Goal: Transaction & Acquisition: Purchase product/service

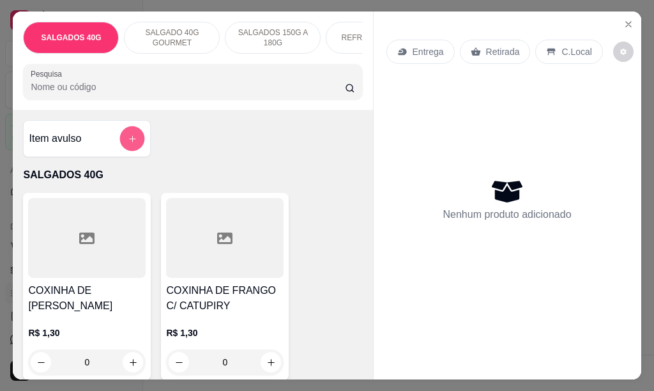
click at [128, 143] on icon "add-separate-item" at bounding box center [133, 139] width 10 height 10
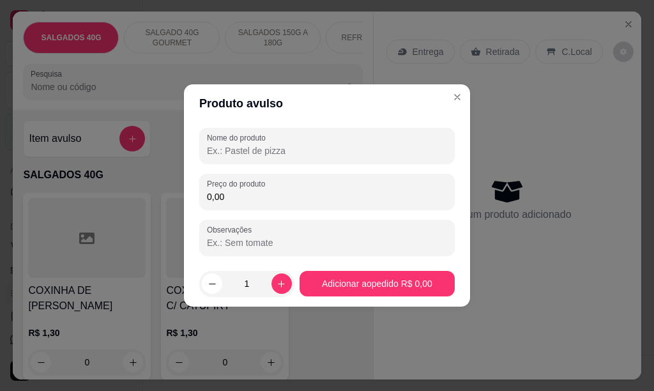
click at [282, 154] on input "Nome do produto" at bounding box center [327, 150] width 240 height 13
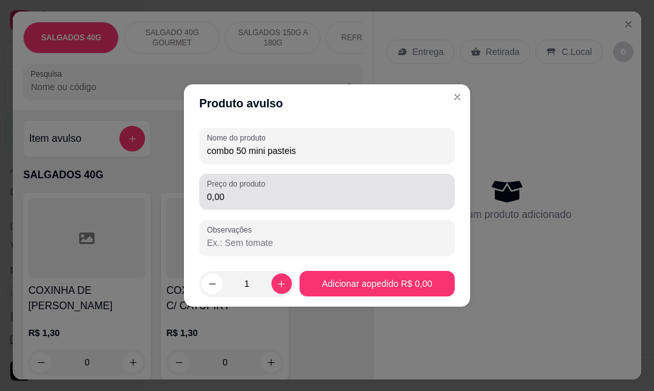
type input "combo 50 mini pasteis"
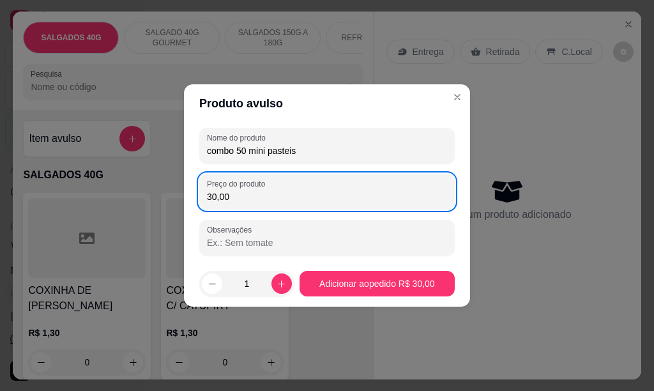
type input "30,00"
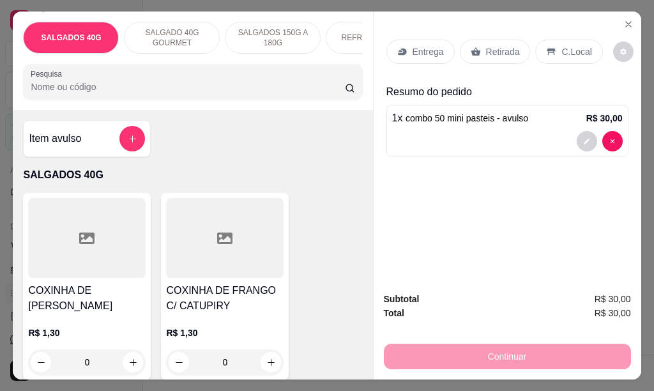
click at [421, 47] on p "Entrega" at bounding box center [428, 51] width 31 height 13
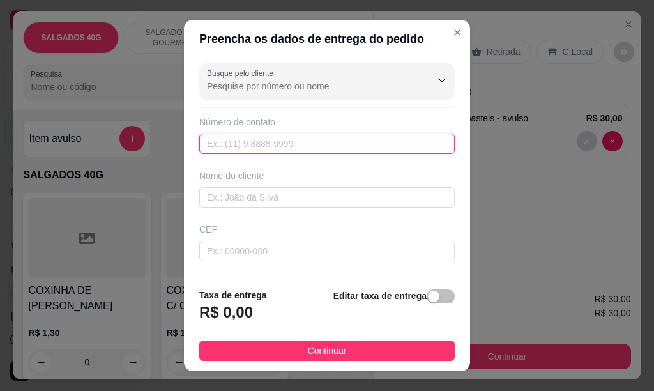
click at [226, 148] on input "text" at bounding box center [327, 144] width 256 height 20
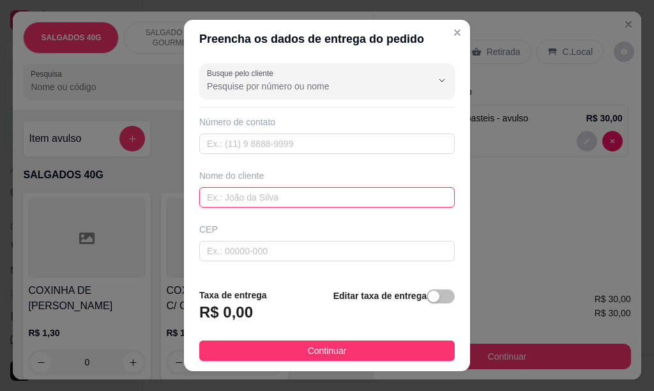
click at [219, 201] on input "text" at bounding box center [327, 197] width 256 height 20
type input "mariana"
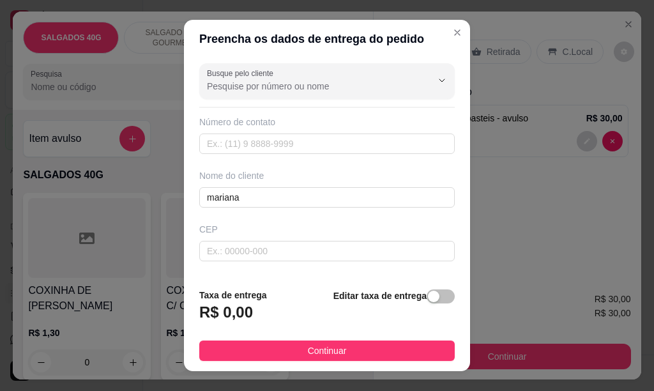
scroll to position [26, 0]
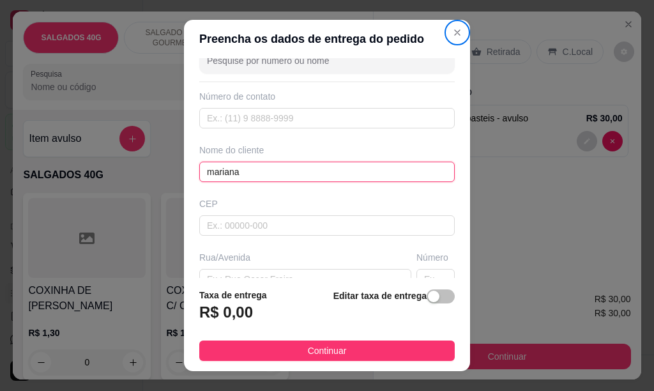
click at [238, 172] on input "mariana" at bounding box center [327, 172] width 256 height 20
type input "m"
type input "MARIANA"
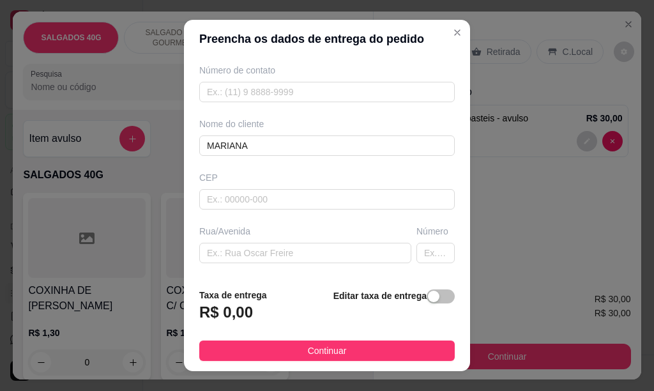
scroll to position [77, 0]
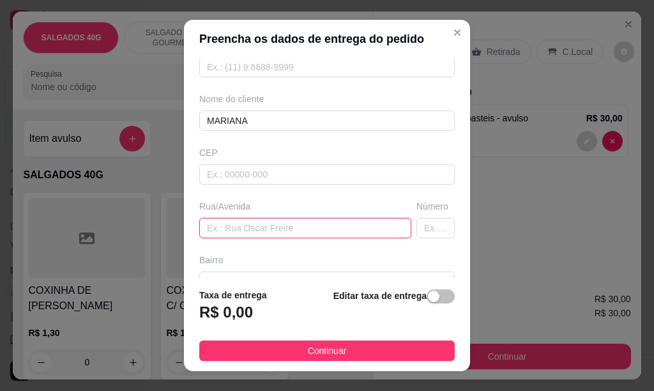
click at [217, 230] on input "text" at bounding box center [305, 228] width 212 height 20
type input "RUA [PERSON_NAME]"
type input "49"
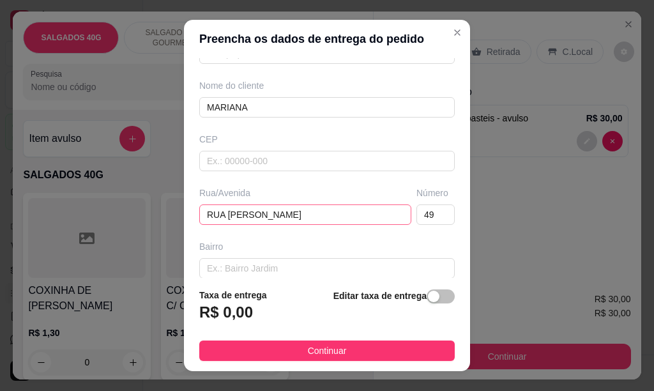
scroll to position [210, 0]
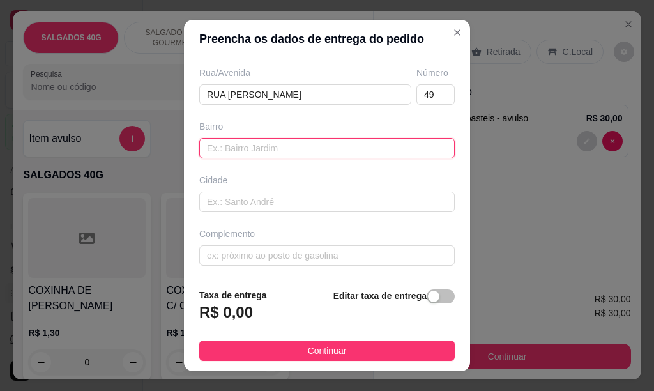
click at [222, 146] on input "text" at bounding box center [327, 148] width 256 height 20
type input "JARDIM MUNHOZ"
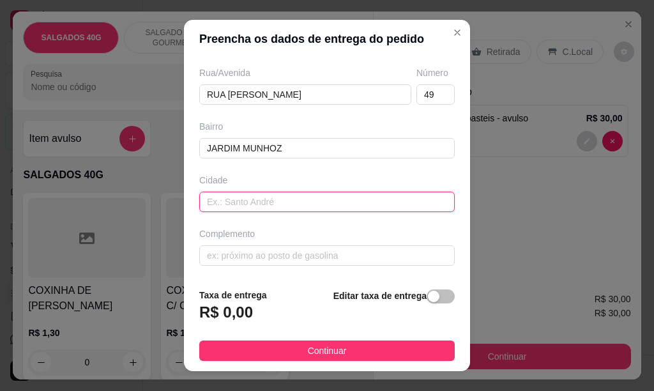
click at [213, 198] on input "text" at bounding box center [327, 202] width 256 height 20
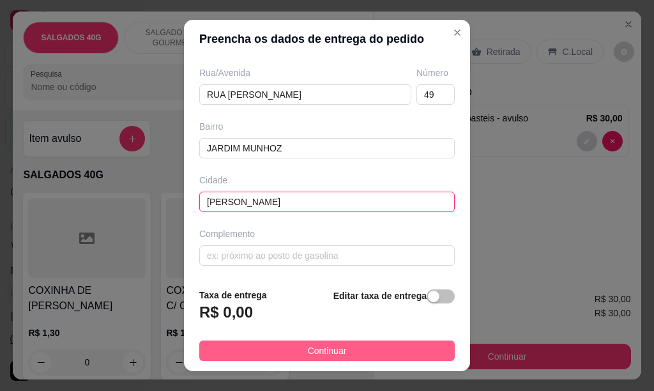
type input "[PERSON_NAME]"
click at [308, 350] on span "Continuar" at bounding box center [327, 351] width 39 height 14
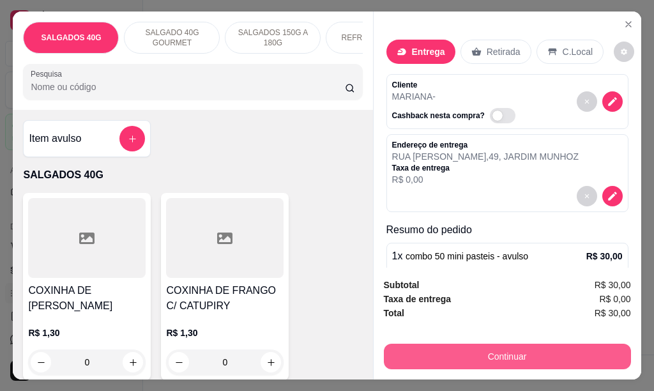
click at [528, 349] on button "Continuar" at bounding box center [507, 357] width 247 height 26
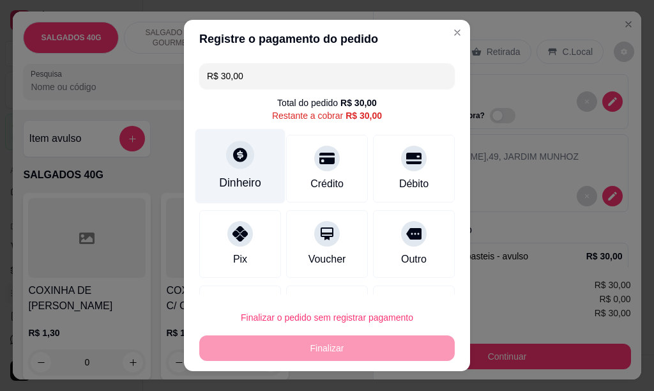
click at [236, 172] on div "Dinheiro" at bounding box center [241, 165] width 90 height 75
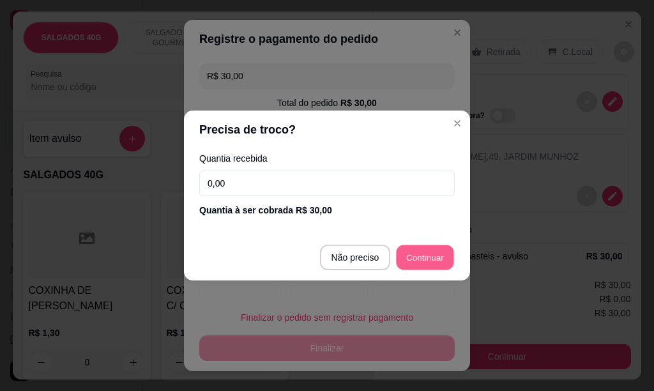
type input "R$ 0,00"
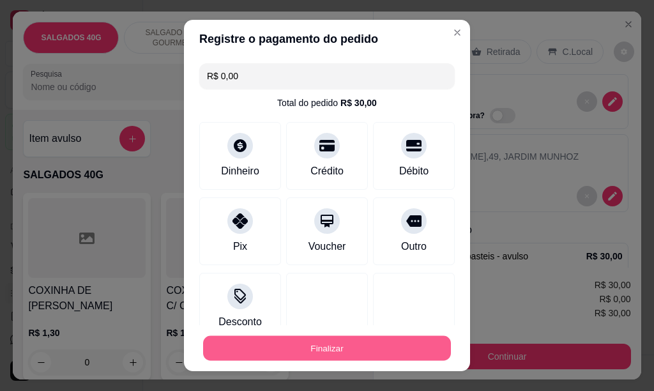
click at [307, 352] on button "Finalizar" at bounding box center [327, 348] width 248 height 25
click at [330, 352] on button "Finalizar" at bounding box center [327, 349] width 256 height 26
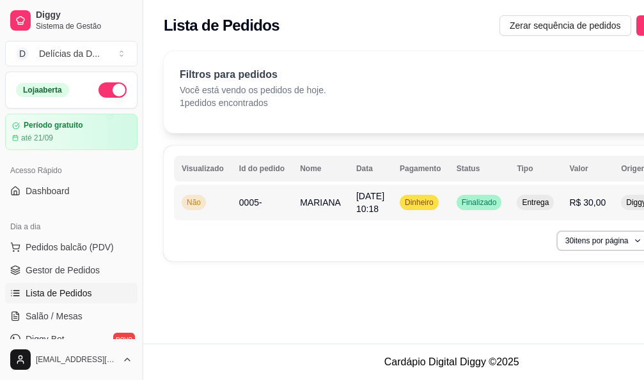
click at [430, 203] on span "Dinheiro" at bounding box center [419, 202] width 34 height 10
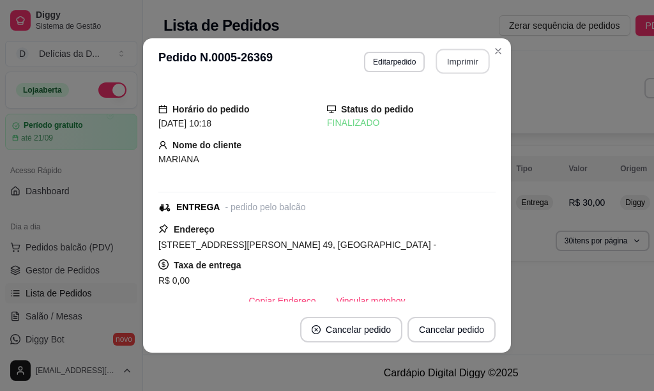
click at [457, 67] on button "Imprimir" at bounding box center [463, 61] width 54 height 25
